Goal: Task Accomplishment & Management: Use online tool/utility

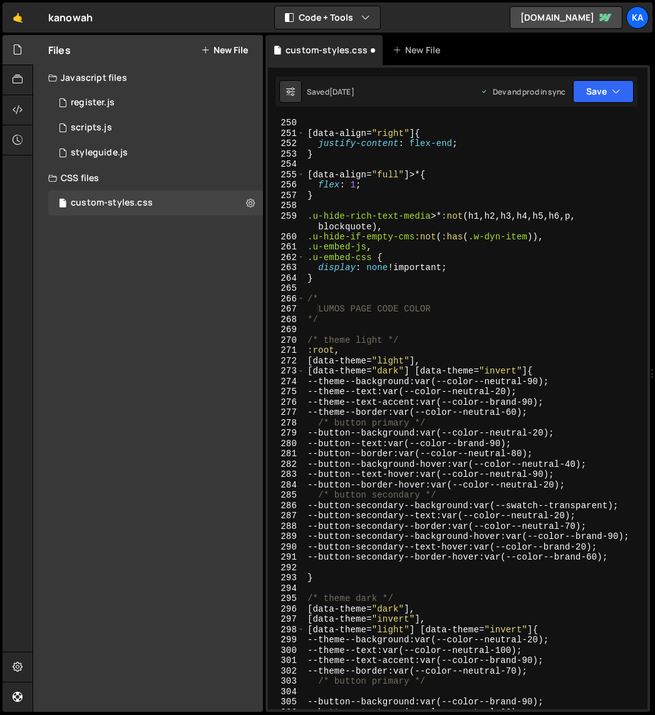
scroll to position [2719, 0]
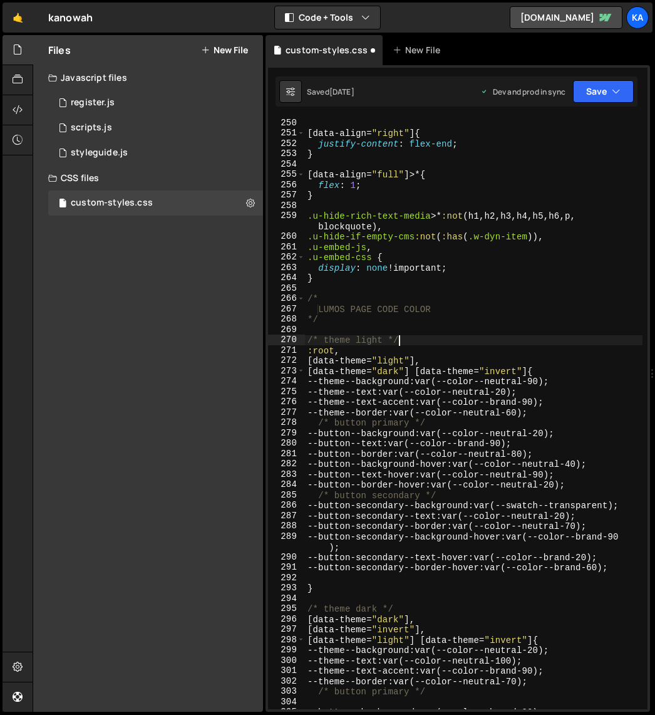
click at [438, 337] on div "[ data-align = " right " ] { justify-content : flex-end ; } [ data-align = " fu…" at bounding box center [474, 424] width 338 height 612
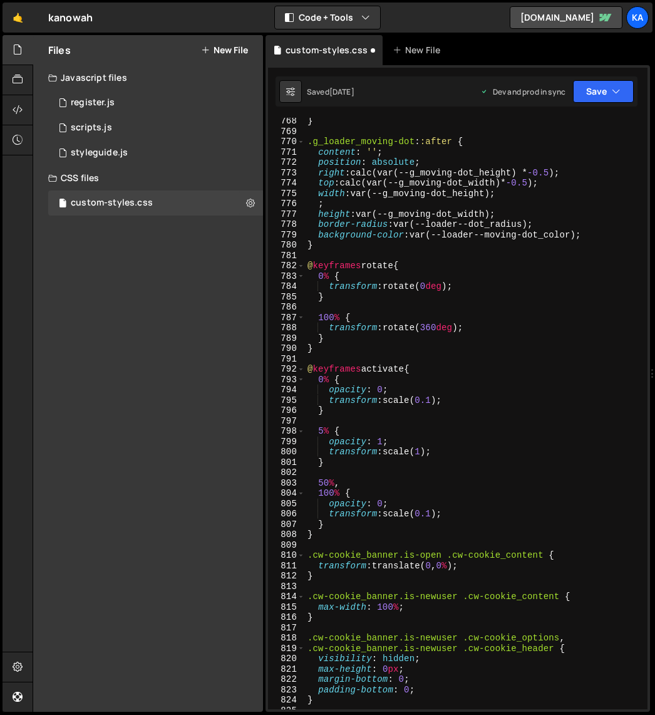
scroll to position [8478, 0]
click at [472, 386] on div "} .g_loader_moving-dot : :after { content : ' ' ; position : absolute ; right :…" at bounding box center [474, 422] width 338 height 612
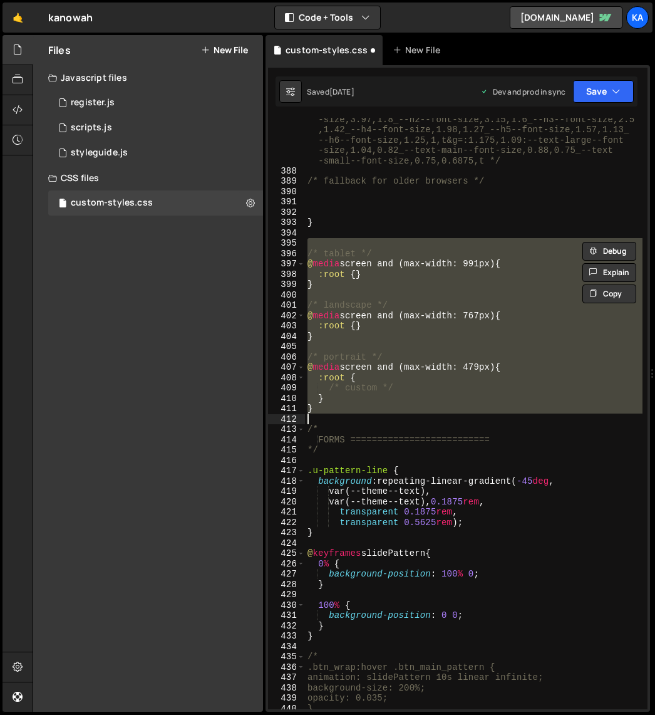
type textarea "/* custom */ }"
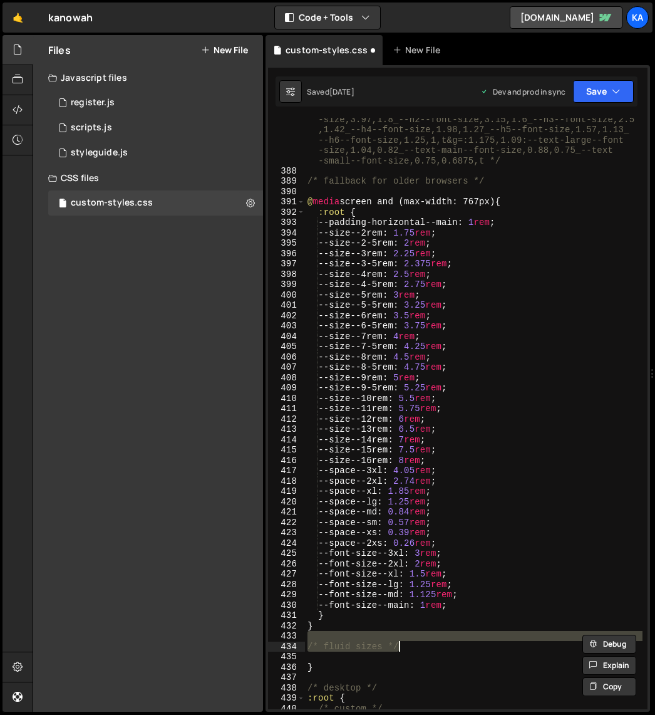
scroll to position [5110, 0]
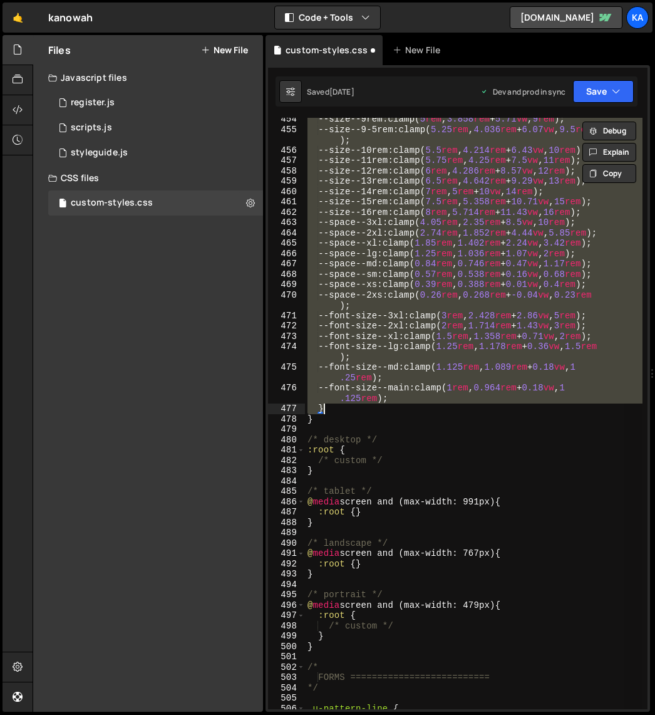
click at [450, 375] on div "--size--9rem : clamp( 5 rem , 3.858 rem + 5.71 vw , 9 rem ) ; --size--9-5rem : …" at bounding box center [474, 413] width 338 height 591
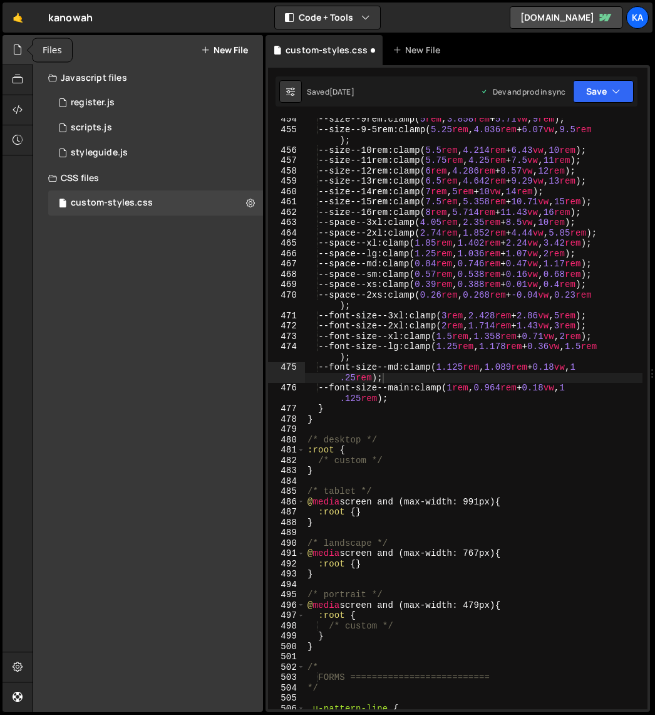
click at [24, 53] on div at bounding box center [18, 50] width 31 height 30
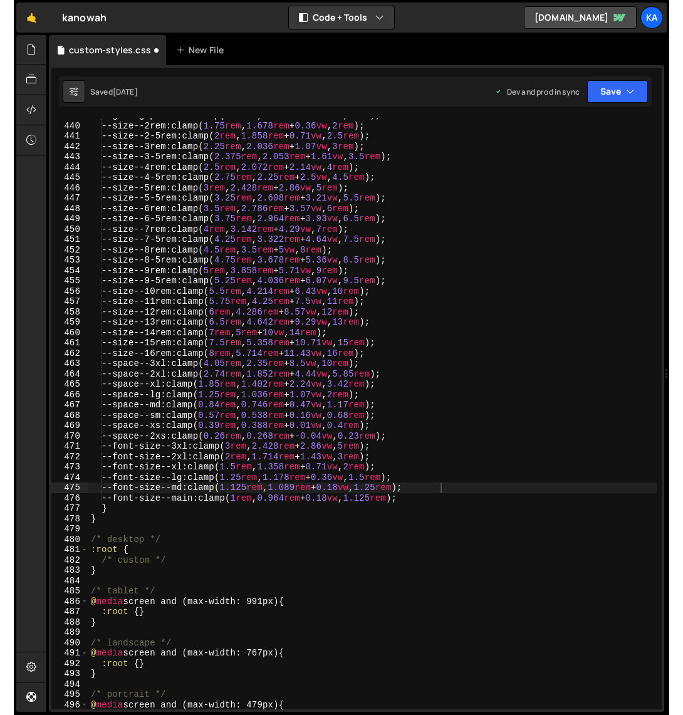
scroll to position [4638, 0]
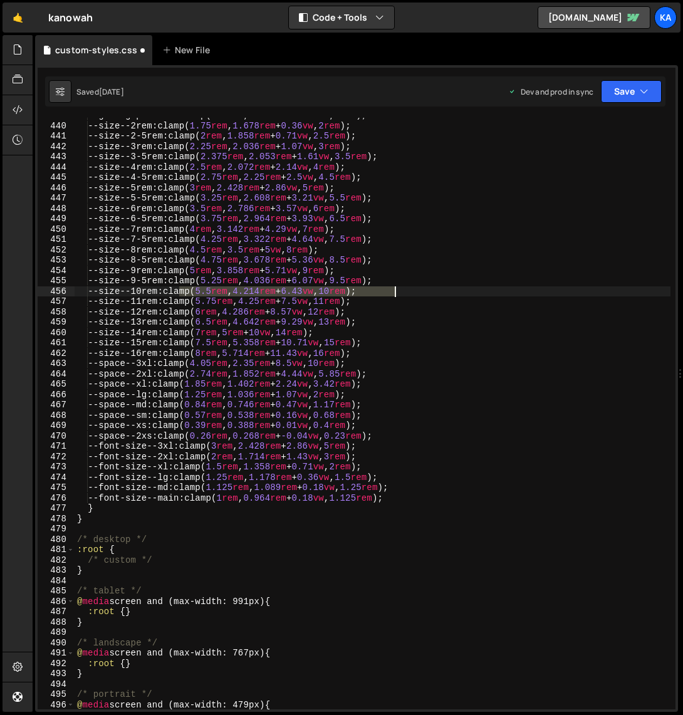
drag, startPoint x: 179, startPoint y: 290, endPoint x: 399, endPoint y: 293, distance: 219.9
click at [399, 293] on div "--grid-gap--main : clamp( 0.5 rem , 0.072 rem + 2.14 vw , 2 rem ) ; --size--2re…" at bounding box center [373, 416] width 596 height 612
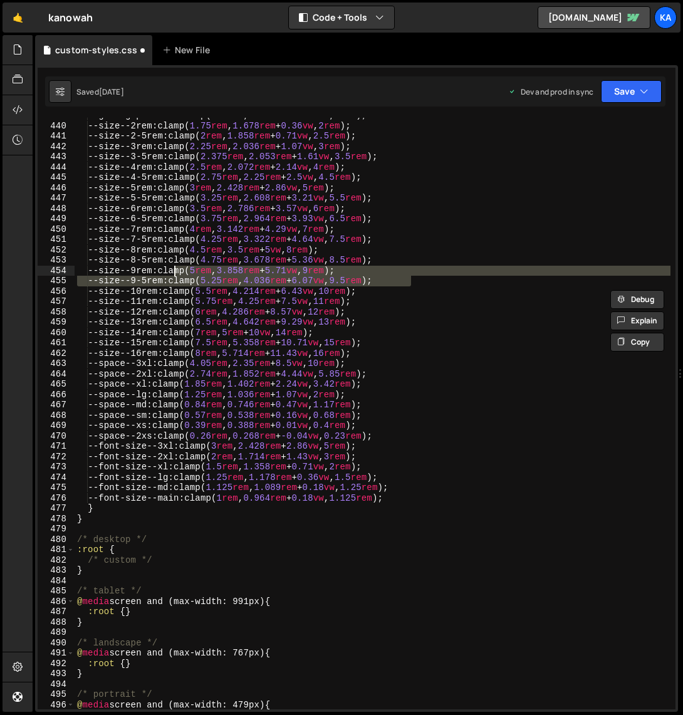
drag, startPoint x: 412, startPoint y: 281, endPoint x: 174, endPoint y: 268, distance: 238.4
click at [174, 268] on div "--grid-gap--main : clamp( 0.5 rem , 0.072 rem + 2.14 vw , 2 rem ) ; --size--2re…" at bounding box center [373, 416] width 596 height 612
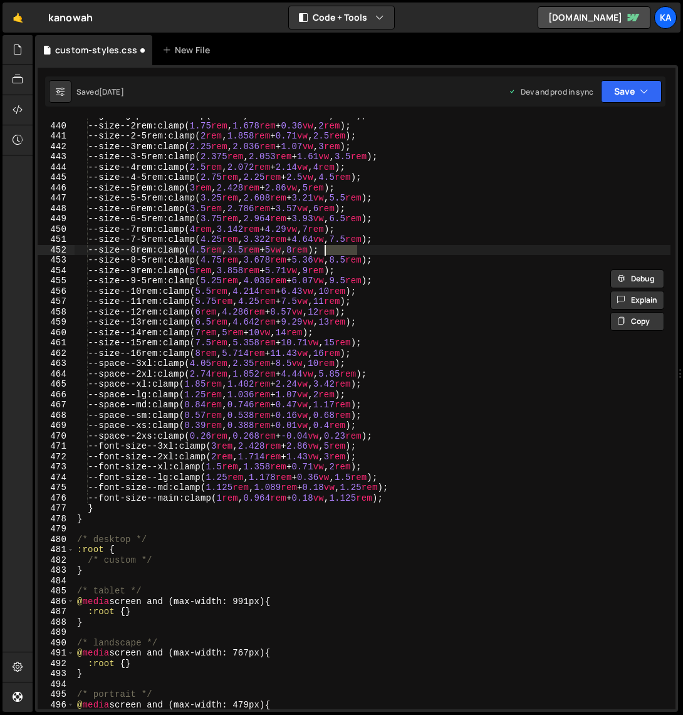
drag, startPoint x: 360, startPoint y: 249, endPoint x: 311, endPoint y: 249, distance: 48.9
click at [311, 249] on div "--grid-gap--main : clamp( 0.5 rem , 0.072 rem + 2.14 vw , 2 rem ) ; --size--2re…" at bounding box center [373, 416] width 596 height 612
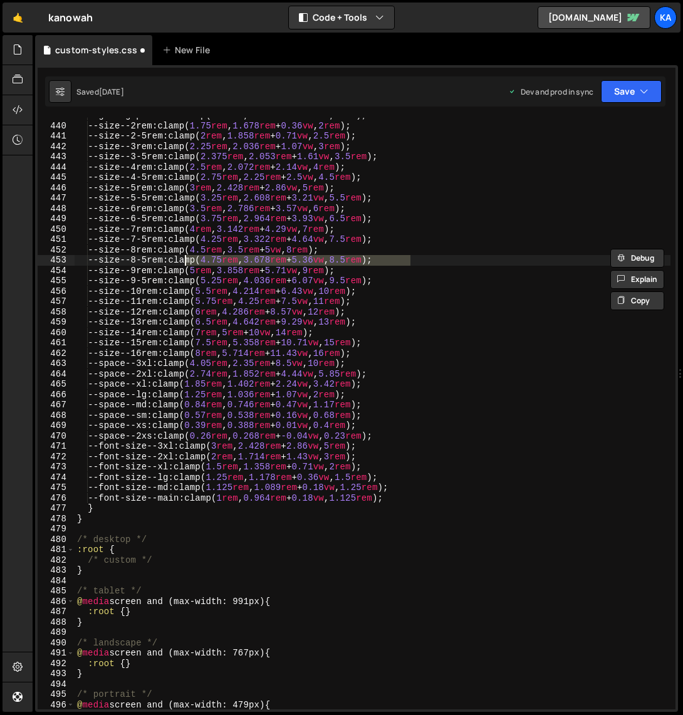
drag, startPoint x: 412, startPoint y: 257, endPoint x: 185, endPoint y: 259, distance: 226.8
click at [185, 259] on div "--grid-gap--main : clamp( 0.5 rem , 0.072 rem + 2.14 vw , 2 rem ) ; --size--2re…" at bounding box center [373, 416] width 596 height 612
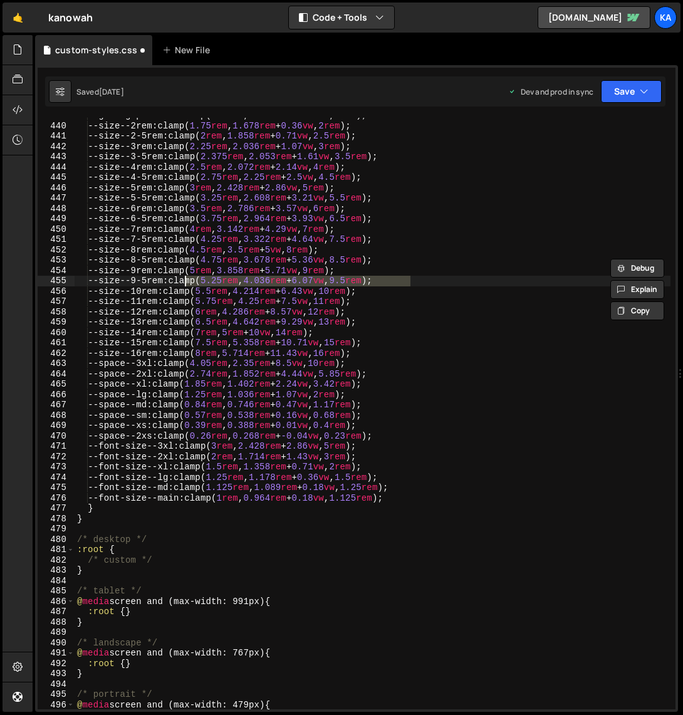
drag, startPoint x: 413, startPoint y: 281, endPoint x: 184, endPoint y: 283, distance: 229.3
click at [184, 283] on div "--grid-gap--main : clamp( 0.5 rem , 0.072 rem + 2.14 vw , 2 rem ) ; --size--2re…" at bounding box center [373, 416] width 596 height 612
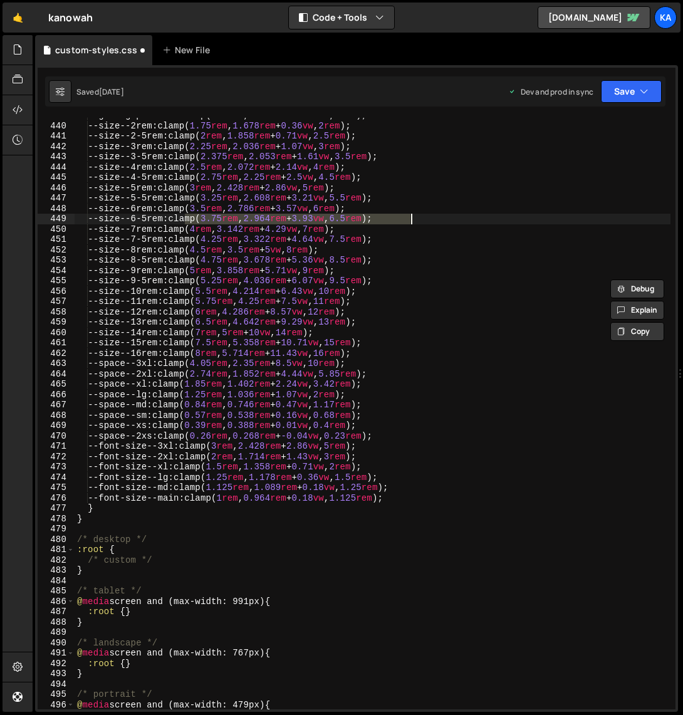
drag, startPoint x: 184, startPoint y: 221, endPoint x: 413, endPoint y: 217, distance: 229.9
click at [413, 217] on div "--grid-gap--main : clamp( 0.5 rem , 0.072 rem + 2.14 vw , 2 rem ) ; --size--2re…" at bounding box center [373, 416] width 596 height 612
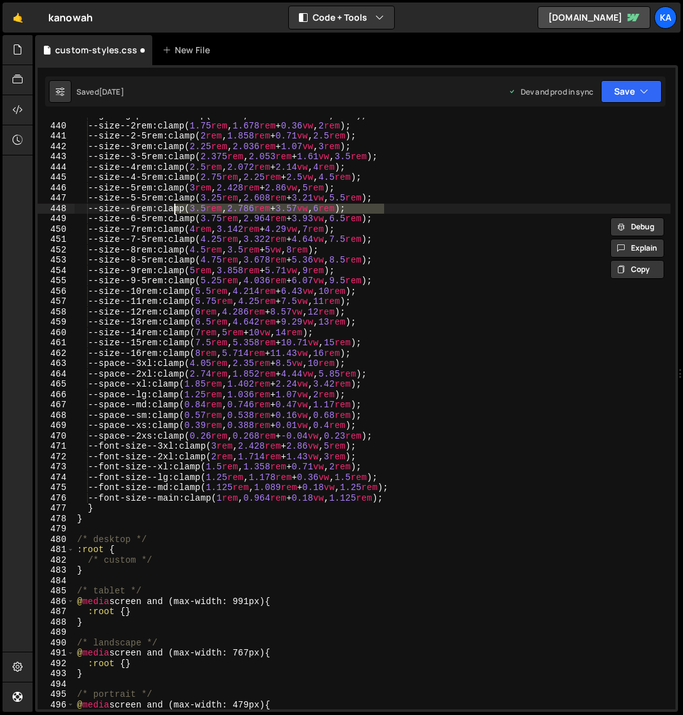
drag, startPoint x: 386, startPoint y: 209, endPoint x: 172, endPoint y: 210, distance: 213.6
click at [172, 210] on div "--grid-gap--main : clamp( 0.5 rem , 0.072 rem + 2.14 vw , 2 rem ) ; --size--2re…" at bounding box center [373, 416] width 596 height 612
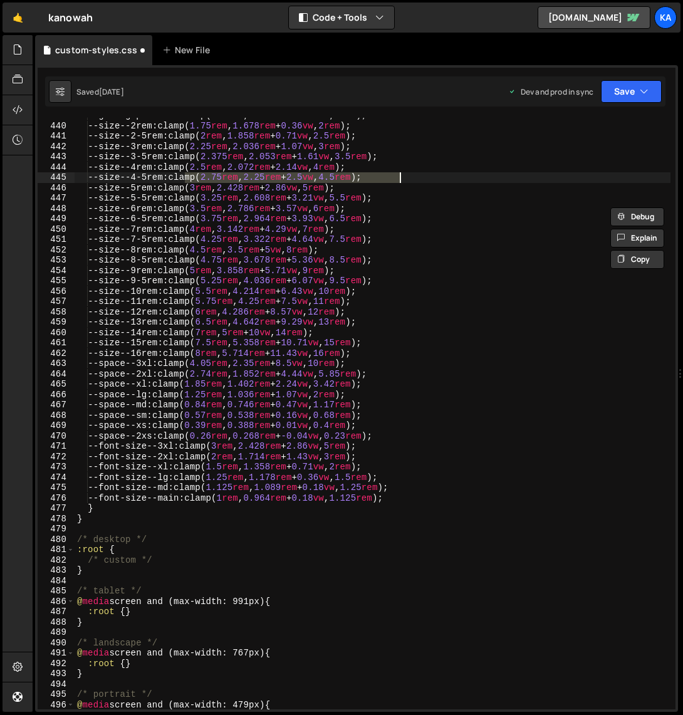
drag, startPoint x: 184, startPoint y: 177, endPoint x: 402, endPoint y: 177, distance: 217.4
click at [402, 177] on div "--grid-gap--main : clamp( 0.5 rem , 0.072 rem + 2.14 vw , 2 rem ) ; --size--2re…" at bounding box center [373, 416] width 596 height 612
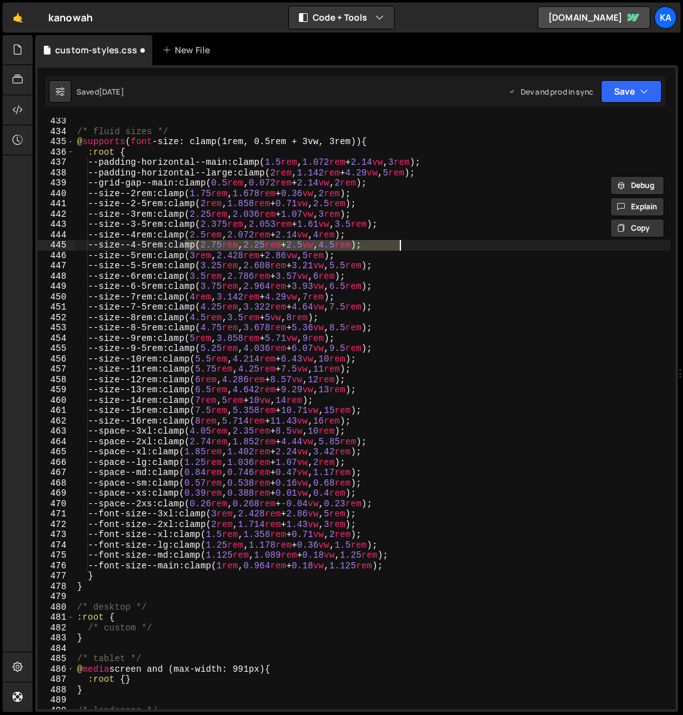
scroll to position [4569, 0]
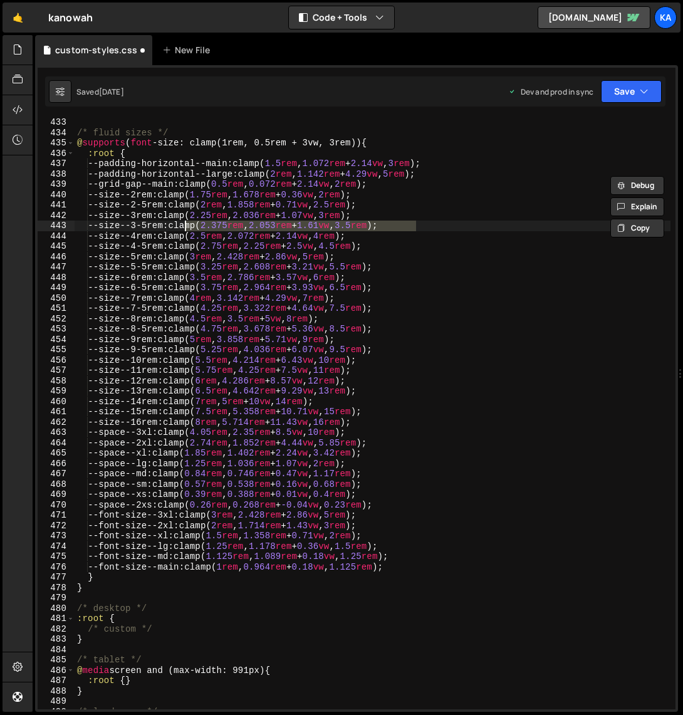
drag, startPoint x: 422, startPoint y: 224, endPoint x: 185, endPoint y: 226, distance: 236.8
click at [185, 226] on div "/* fluid sizes */ @ supports ( font -size: clamp(1rem, 0.5rem + 3vw, 3rem)) { :…" at bounding box center [373, 423] width 596 height 612
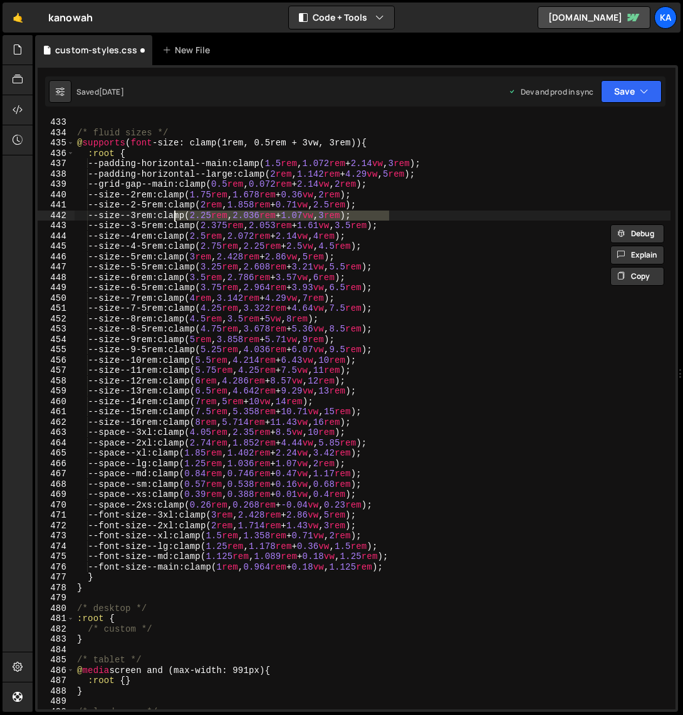
drag, startPoint x: 402, startPoint y: 213, endPoint x: 174, endPoint y: 216, distance: 228.7
click at [174, 216] on div "/* fluid sizes */ @ supports ( font -size: clamp(1rem, 0.5rem + 3vw, 3rem)) { :…" at bounding box center [373, 423] width 596 height 612
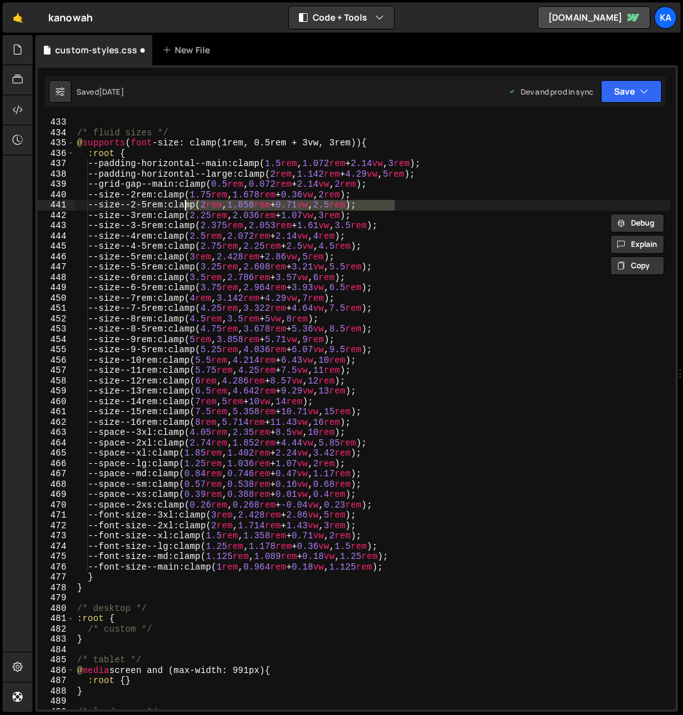
drag, startPoint x: 396, startPoint y: 206, endPoint x: 183, endPoint y: 204, distance: 213.0
click at [183, 204] on div "/* fluid sizes */ @ supports ( font -size: clamp(1rem, 0.5rem + 3vw, 3rem)) { :…" at bounding box center [373, 423] width 596 height 612
type textarea "--size--2-5rem: clamp(2rem, 1.858rem + 0.71vw, 2.5rem);"
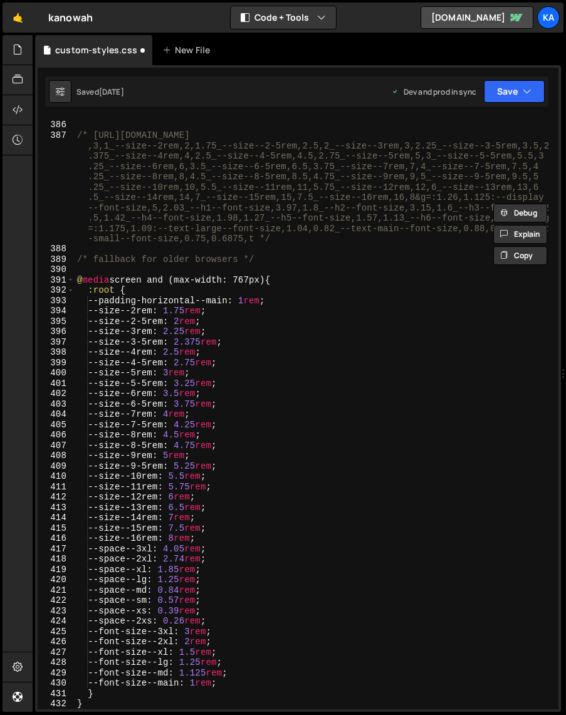
scroll to position [4050, 0]
click at [102, 273] on div "*/ /* [URL][DOMAIN_NAME] ,3,1_--size--2rem,2,1.75_--size--2-5rem,2.5,2_--size--…" at bounding box center [314, 415] width 479 height 612
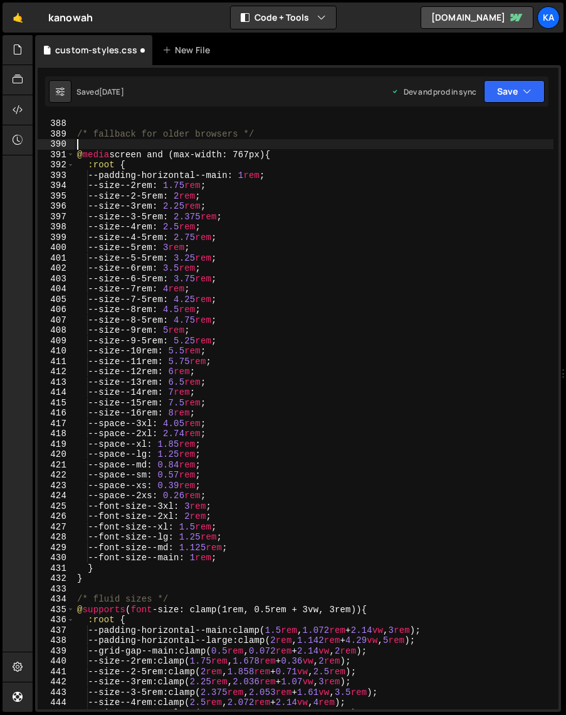
scroll to position [4176, 0]
click at [79, 133] on div "/* fallback for older browsers */ @ media screen and (max-width: 767px) { :root…" at bounding box center [314, 424] width 479 height 612
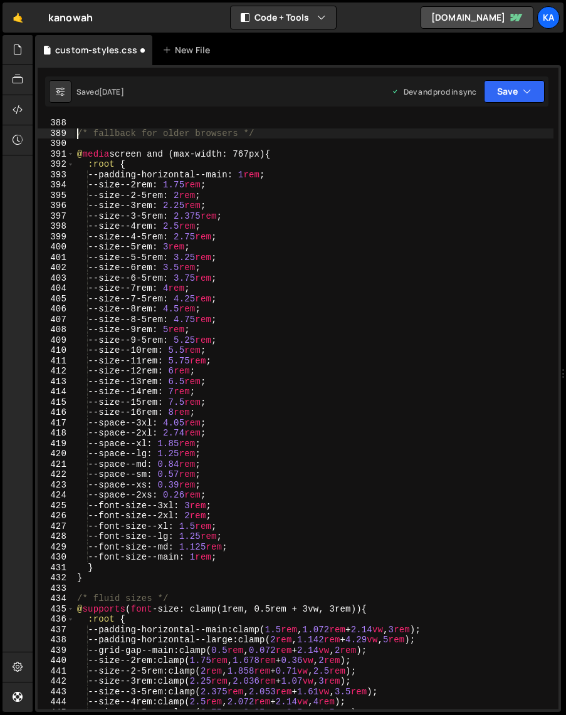
click at [100, 577] on div "/* fallback for older browsers */ @ media screen and (max-width: 767px) { :root…" at bounding box center [314, 424] width 479 height 612
type textarea "} }"
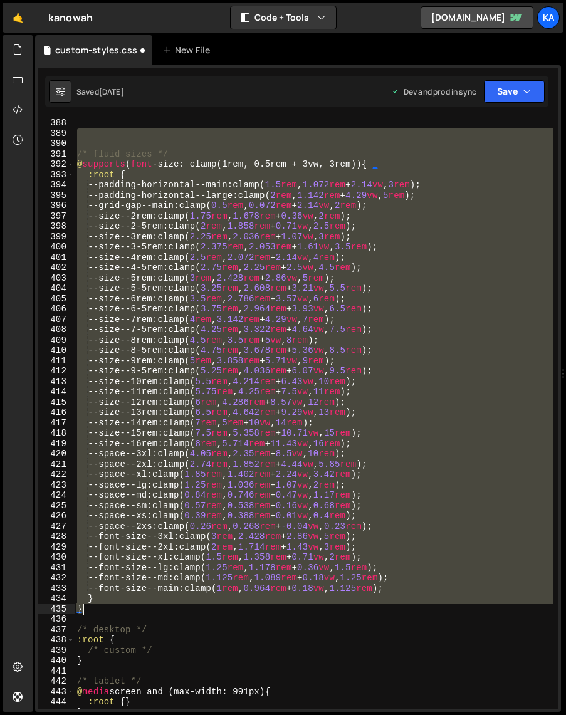
click at [109, 612] on div "/* fluid sizes */ @ supports ( font -size: clamp(1rem, 0.5rem + 3vw, 3rem)) { :…" at bounding box center [314, 424] width 479 height 612
type textarea "} }"
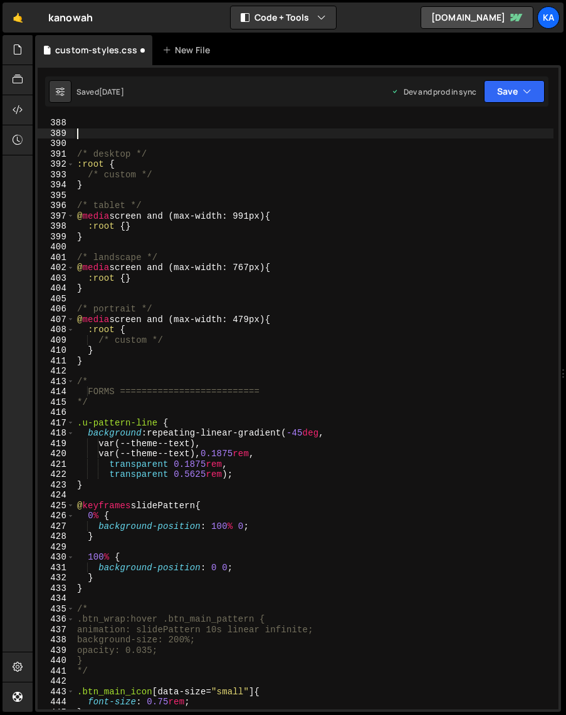
click at [98, 360] on div "/* desktop */ :root { /* custom */ } /* tablet */ @ media screen and (max-width…" at bounding box center [314, 424] width 479 height 612
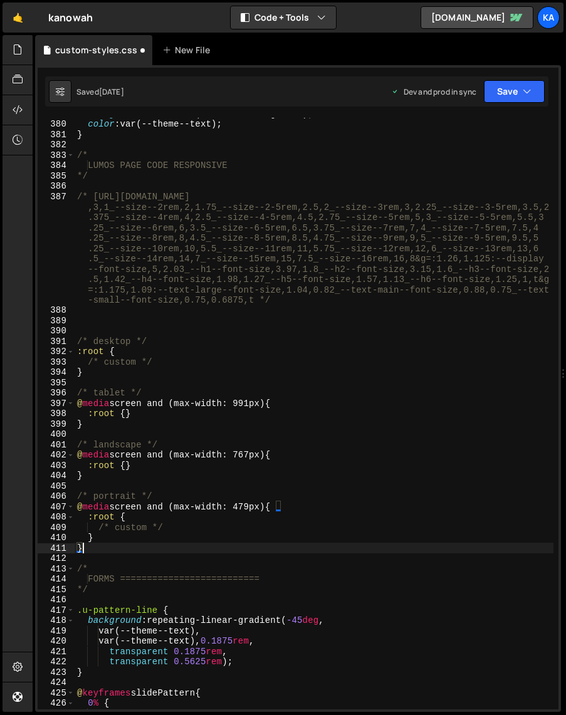
scroll to position [3989, 0]
click at [78, 152] on div "background-color : var(--theme--background) ; color : var(--theme--text) ; } /*…" at bounding box center [314, 414] width 479 height 612
type textarea "/* LUMOS PAGE CODE RESPONSIVE"
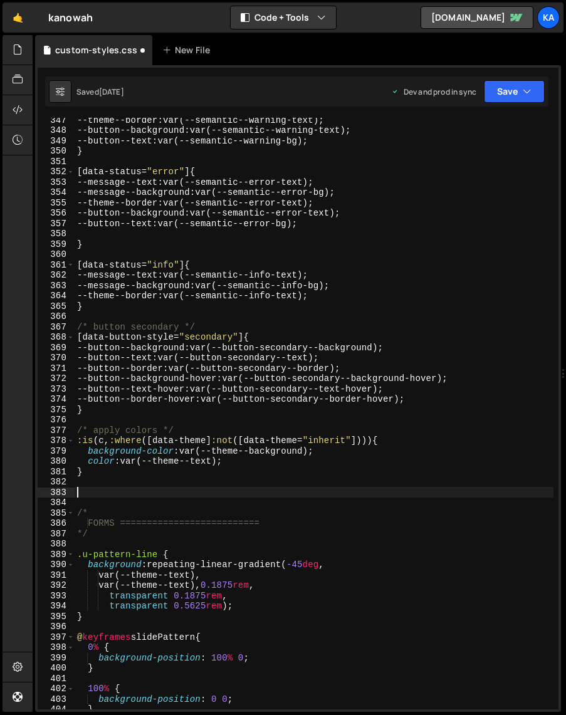
scroll to position [3650, 0]
